Goal: Transaction & Acquisition: Purchase product/service

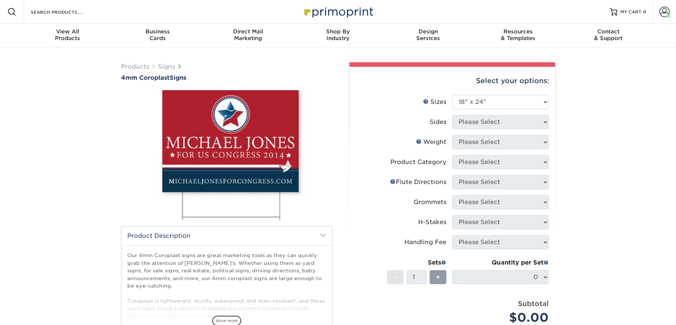
select select "18.00x24.00"
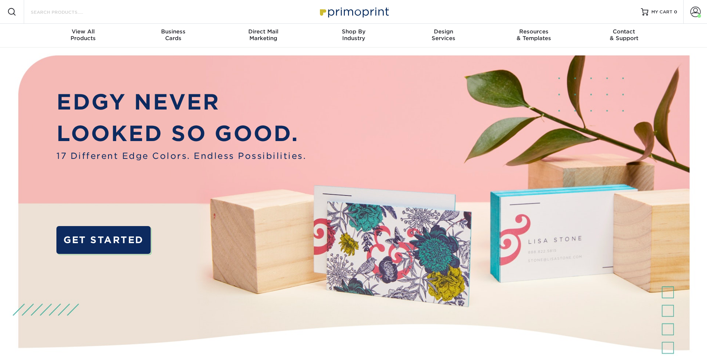
click at [73, 13] on input "Search Products" at bounding box center [66, 11] width 72 height 9
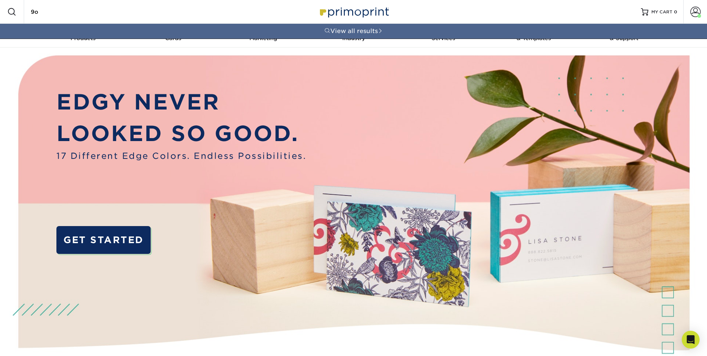
type input "9"
type input "8"
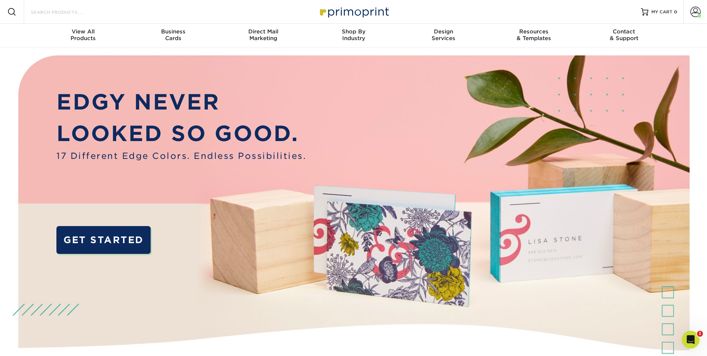
click at [54, 9] on input "Search Products" at bounding box center [66, 11] width 72 height 9
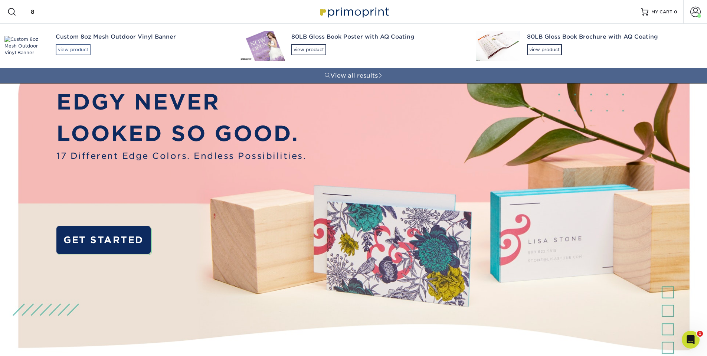
type input "8"
click at [74, 50] on div "view product" at bounding box center [73, 49] width 35 height 11
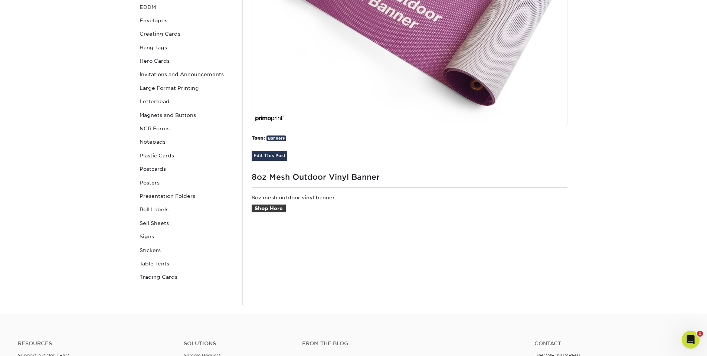
scroll to position [223, 0]
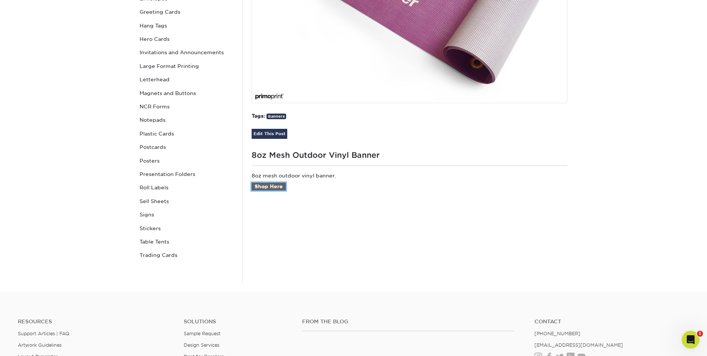
click at [264, 189] on link "Shop Here" at bounding box center [269, 187] width 34 height 8
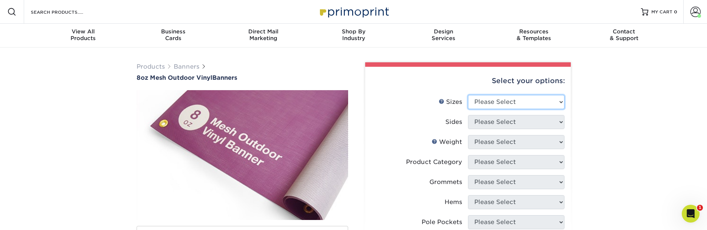
select select "48.00x96.00"
click at [468, 95] on select "Please Select 24" x 36" 24" x 48" 36" x 48" 36" x 60" 36" x 72" 36" x 96" 36" x…" at bounding box center [516, 102] width 97 height 14
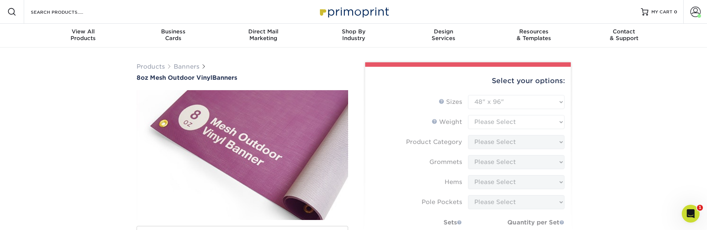
type input "e9fcb71d-8dc8-400c-8ef3-30058de42def"
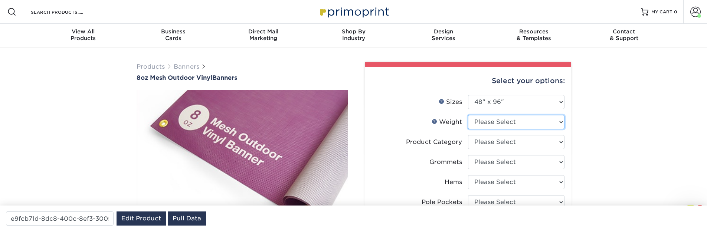
select select "8OZMESH"
click at [468, 115] on select "Please Select 8OZMESH" at bounding box center [516, 122] width 97 height 14
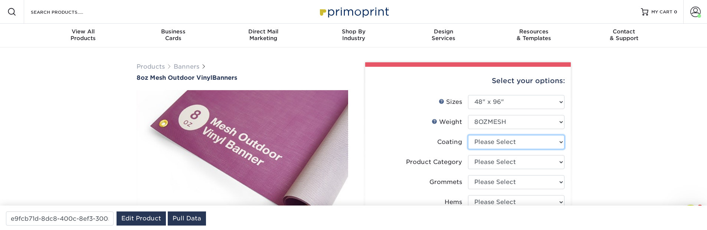
select select "3e7618de-abca-4bda-9f97-8b9129e913d8"
click at [468, 135] on select at bounding box center [516, 142] width 97 height 14
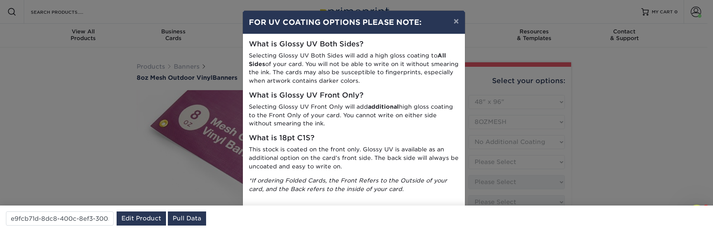
click at [495, 162] on div "× FOR UV COATING OPTIONS PLEASE NOTE: What is Glossy UV Both Sides? Selecting G…" at bounding box center [356, 115] width 713 height 230
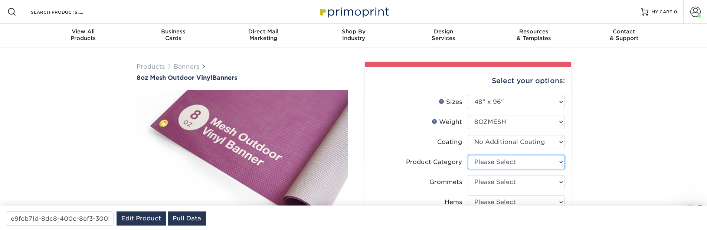
select select "fb3711ff-1725-42e1-bc4f-134fa5e422b0"
click at [468, 155] on select "Please Select 8oz Mesh Banner" at bounding box center [516, 162] width 97 height 14
select select "ce33bba6-a87b-4293-934d-6f372bdce3e6"
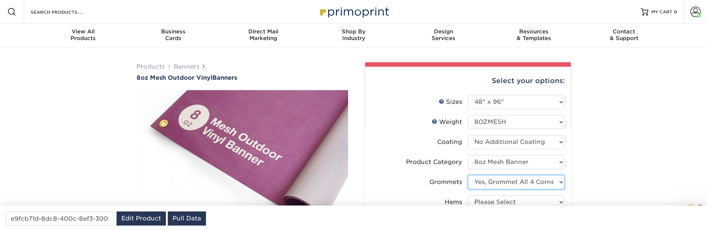
click at [468, 175] on select "Please Select No Grommets Yes, Grommet All 4 Corners Yes, Grommets Every 2 ft." at bounding box center [516, 182] width 97 height 14
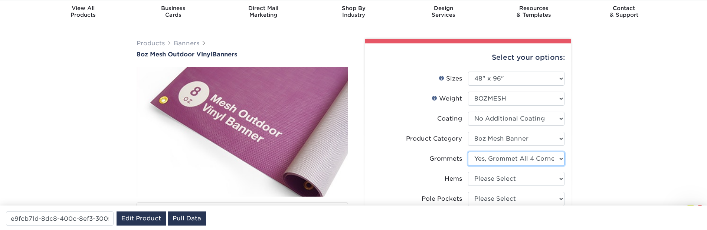
scroll to position [45, 0]
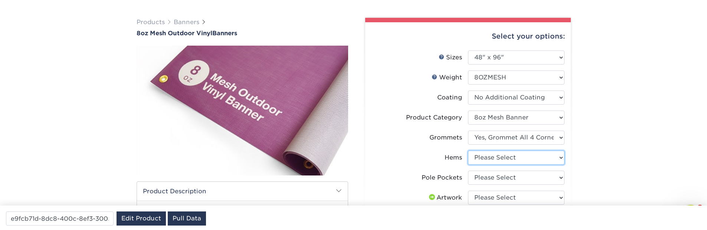
select select "799b34bf-ff99-4291-b254-51157b744628"
click at [468, 151] on select "Please Select No Hems/Pole Pockets Yes, Hems Top and Bottom Only Yes, Hems All …" at bounding box center [516, 158] width 97 height 14
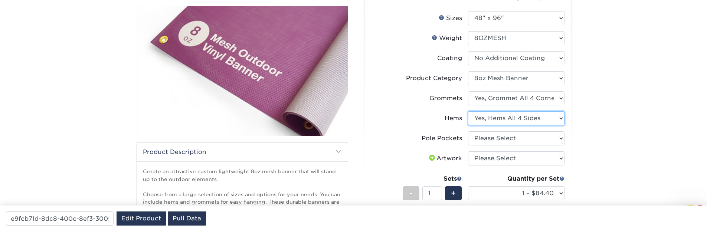
scroll to position [89, 0]
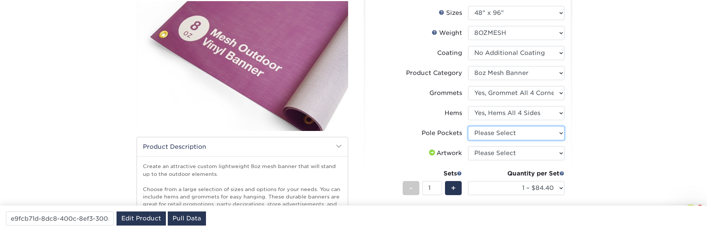
drag, startPoint x: 492, startPoint y: 134, endPoint x: 640, endPoint y: 145, distance: 148.5
click at [640, 145] on div "Products Banners 8oz Mesh Outdoor Vinyl Banners Bleed: show more /" at bounding box center [353, 184] width 707 height 453
select select "462c5fe9-21e9-49a0-afb4-1c6e8664fe13"
click at [468, 126] on select "Please Select No Pole Pockets 2 in. Left and Right 2 in. Top and Bottom 4 in. L…" at bounding box center [516, 133] width 97 height 14
select select "upload"
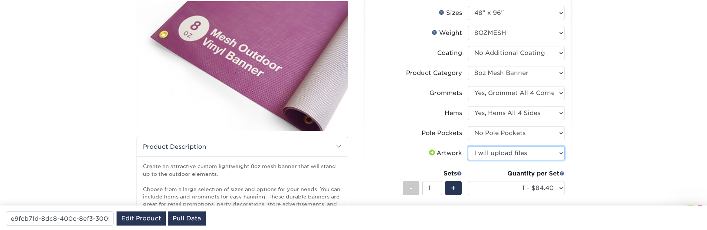
click at [468, 146] on select "Please Select I will upload files I need a design - $50" at bounding box center [516, 153] width 97 height 14
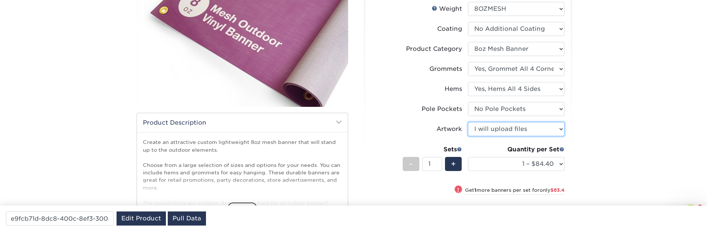
scroll to position [134, 0]
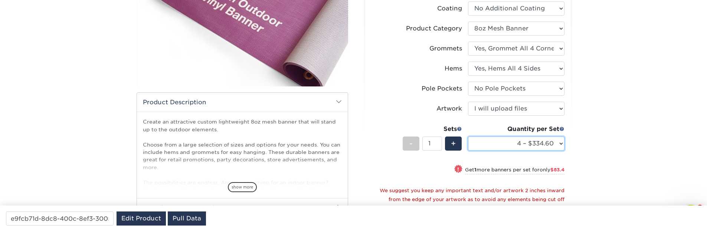
click at [468, 137] on select "1 – $84.40 2 – $167.80 3 – $251.20 4 – $334.60 5 – $418.00 6 – $501.40 7 – $585…" at bounding box center [516, 144] width 97 height 14
select select "1 – $84.40"
click at [468, 137] on select "1 – $84.40 2 – $167.80 3 – $251.20 4 – $334.60 5 – $418.00 6 – $501.40 7 – $585…" at bounding box center [516, 144] width 97 height 14
click at [456, 148] on div "+" at bounding box center [453, 144] width 17 height 14
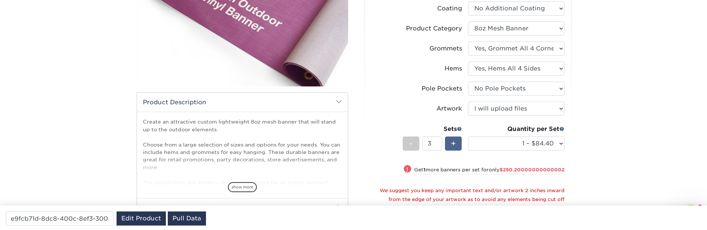
click at [456, 148] on div "+" at bounding box center [453, 144] width 17 height 14
type input "4"
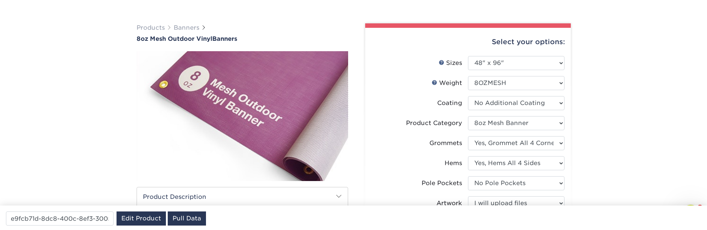
scroll to position [0, 0]
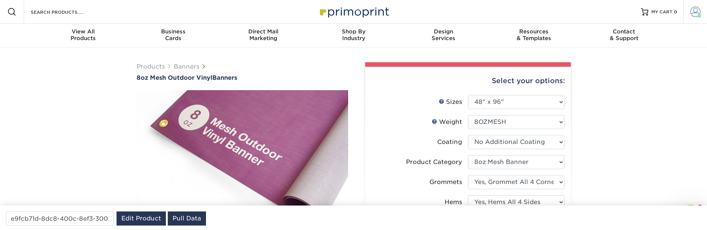
click at [694, 12] on span at bounding box center [695, 12] width 10 height 10
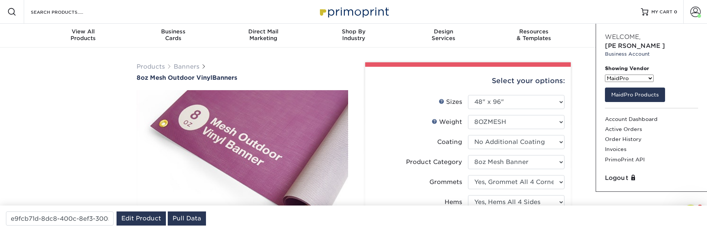
click at [567, 14] on div "Resources Menu Search Products Account Welcome, Brandon Business Account Showin…" at bounding box center [353, 12] width 707 height 24
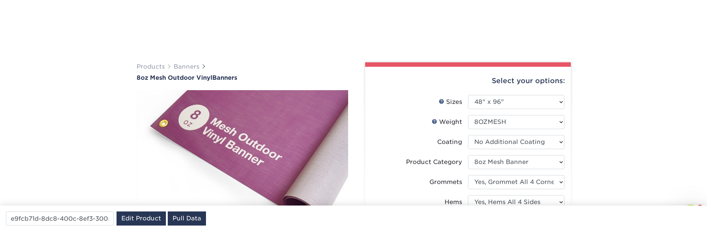
scroll to position [223, 0]
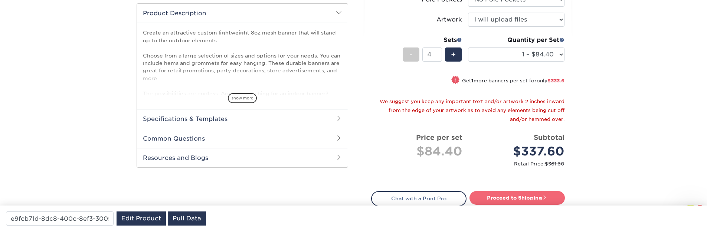
click at [526, 198] on link "Proceed to Shipping" at bounding box center [517, 197] width 95 height 13
type input "Set 1"
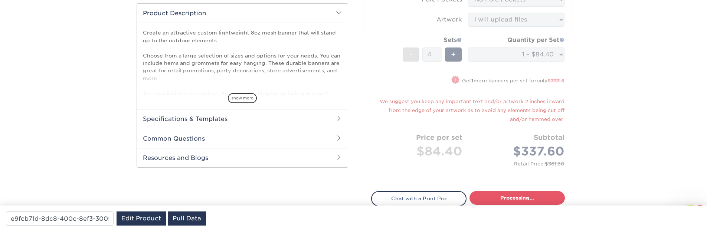
select select "51fab89c-38f7-4477-b356-318606528f3c"
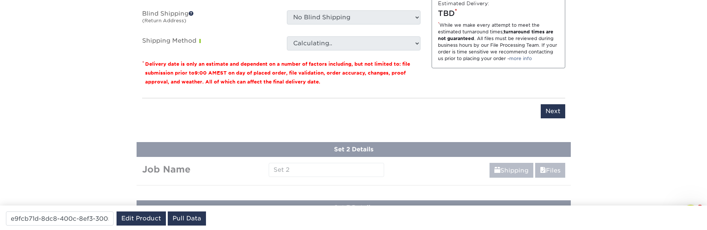
scroll to position [479, 0]
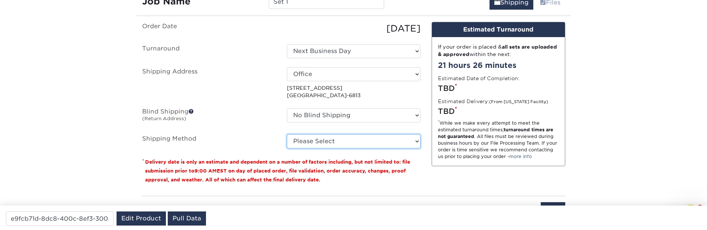
click at [287, 134] on select "Please Select G4M Flat Rate Shipping (+$11.20) Ground Shipping (+$26.11) 3 Day …" at bounding box center [354, 141] width 134 height 14
